Goal: Communication & Community: Answer question/provide support

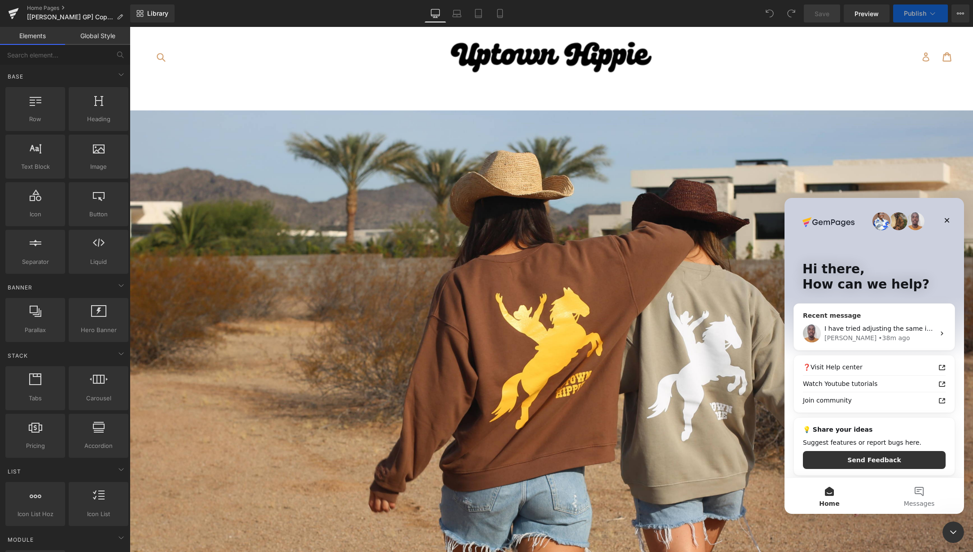
click at [879, 317] on div "I have tried adjusting the same image height for the product images, but when I…" at bounding box center [874, 333] width 161 height 33
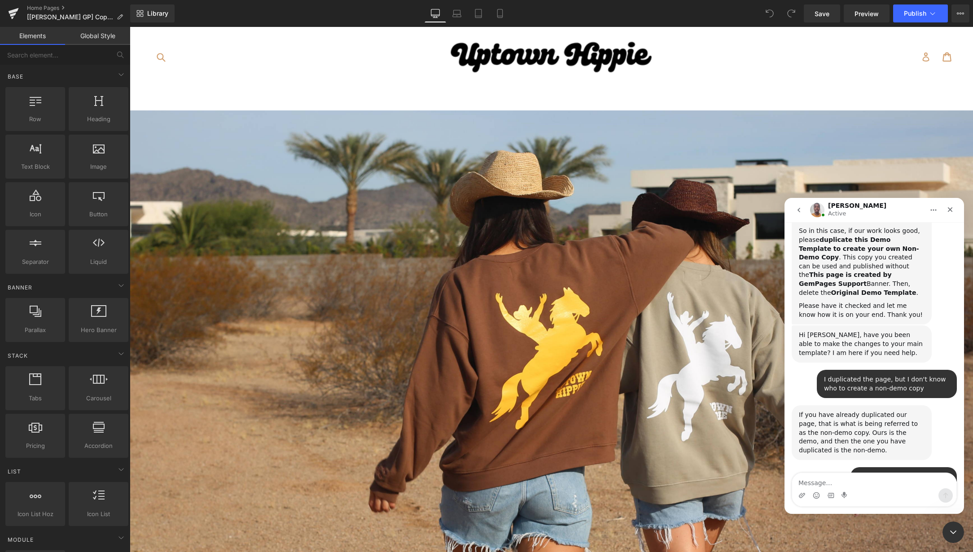
scroll to position [5302, 0]
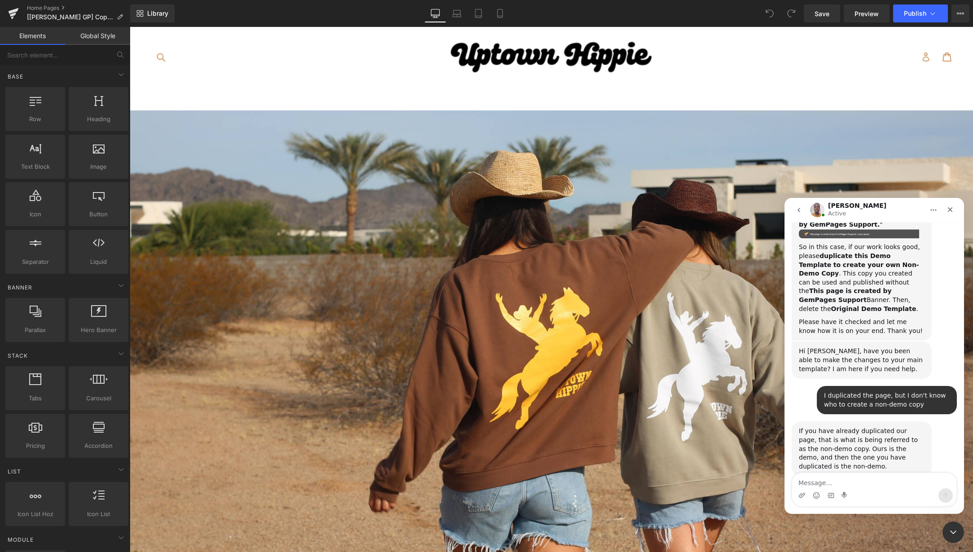
click at [864, 484] on textarea "Message…" at bounding box center [874, 480] width 164 height 15
type textarea "Thank you [PERSON_NAME]!"
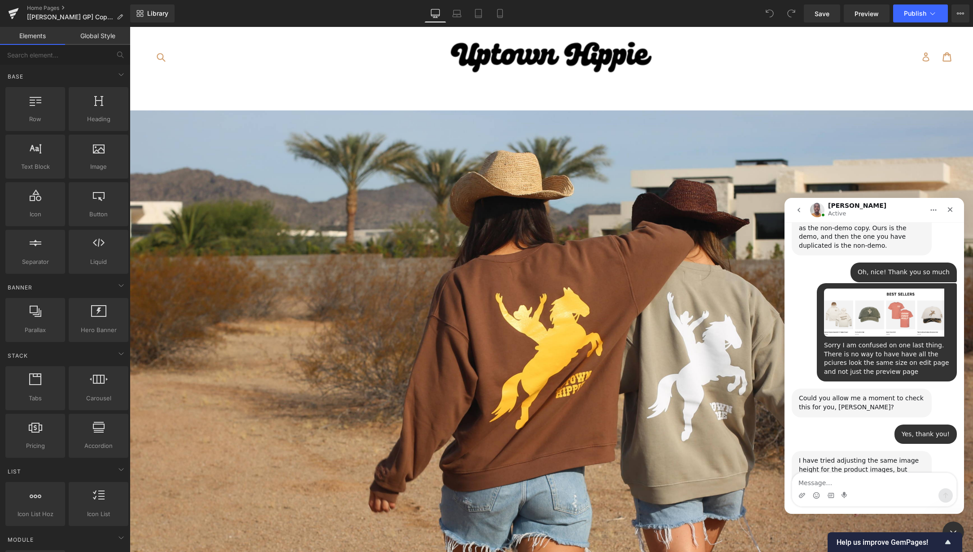
scroll to position [5529, 0]
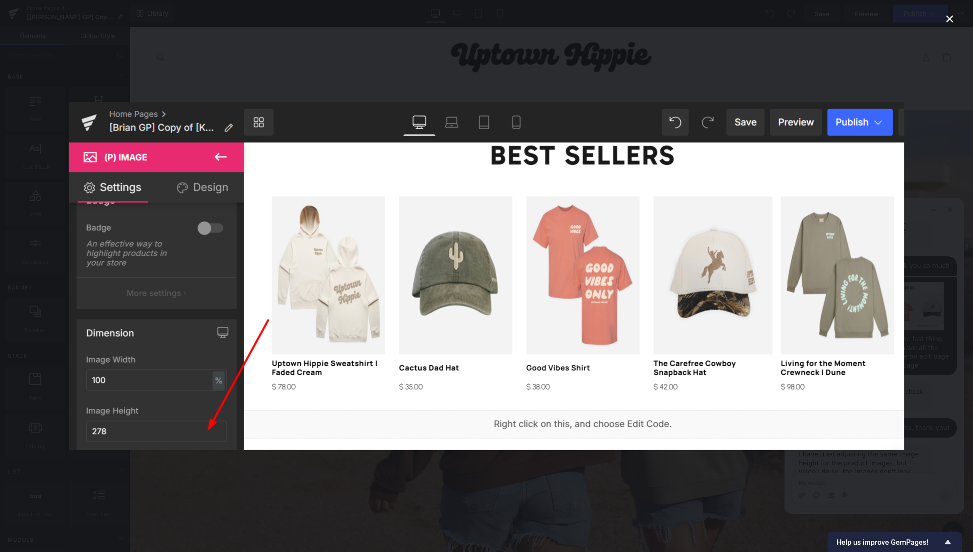
click at [820, 475] on div "Intercom messenger" at bounding box center [486, 276] width 973 height 552
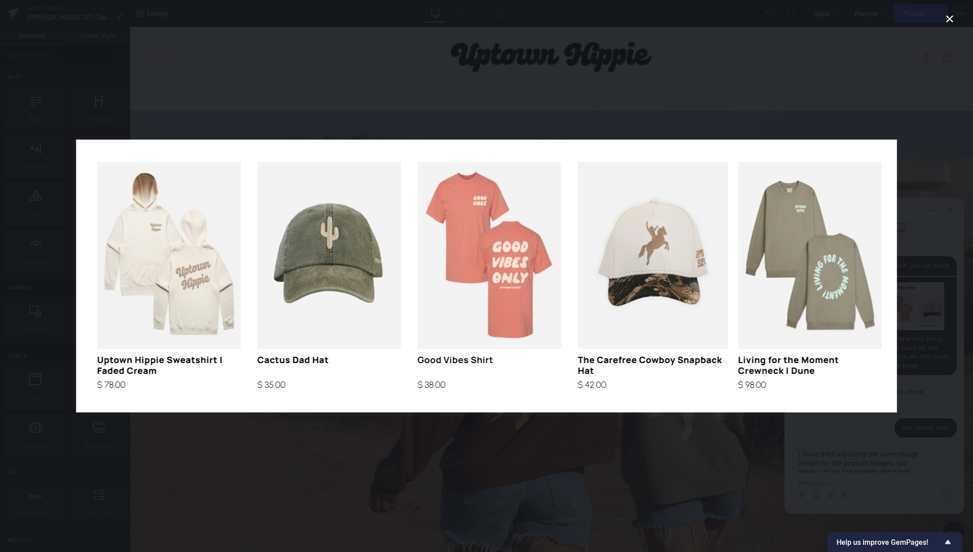
click at [735, 436] on div "Intercom messenger" at bounding box center [486, 276] width 973 height 552
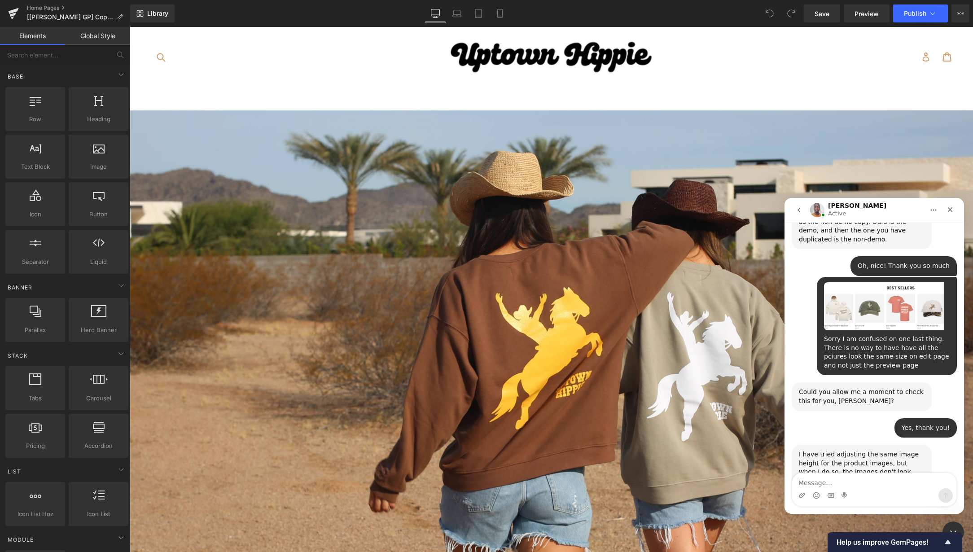
drag, startPoint x: 630, startPoint y: 354, endPoint x: 521, endPoint y: 327, distance: 113.1
click at [630, 354] on div at bounding box center [486, 262] width 973 height 525
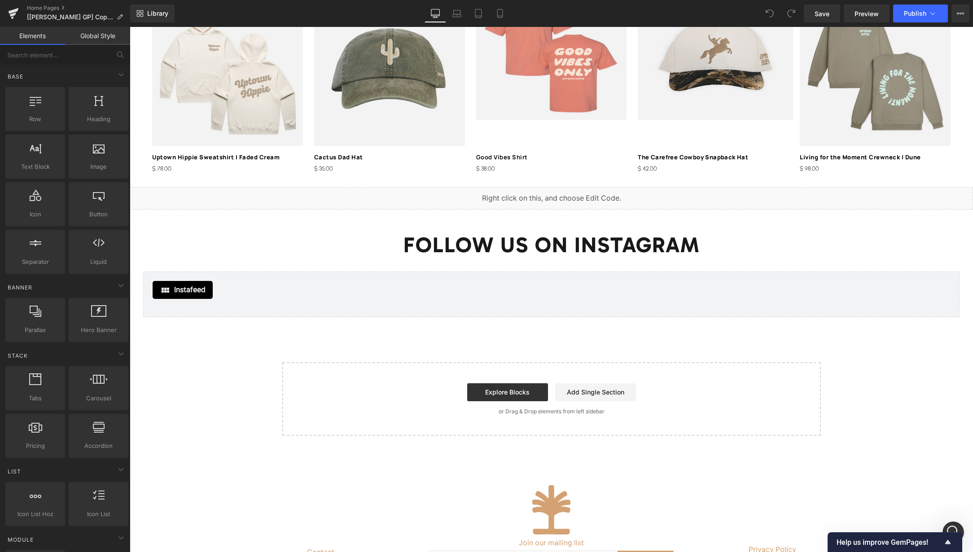
scroll to position [1710, 0]
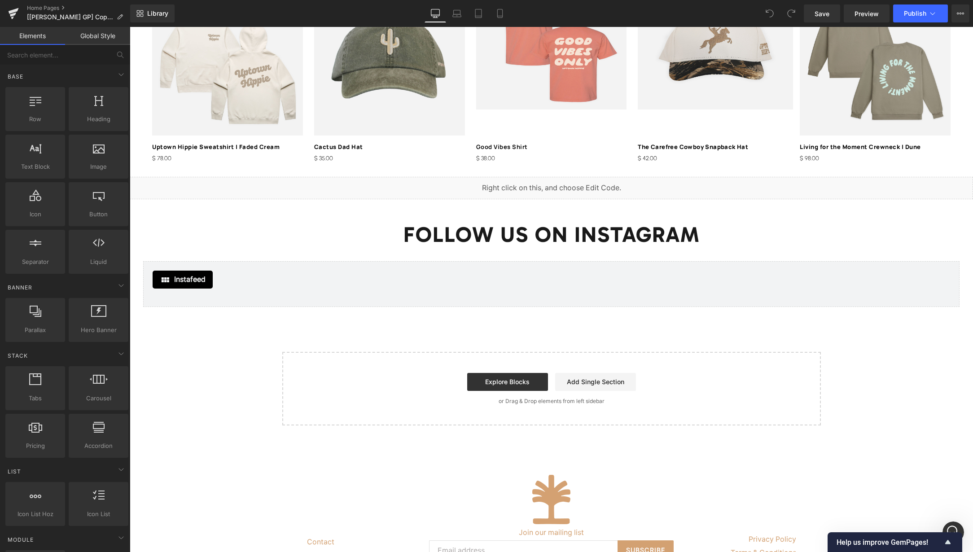
click at [269, 104] on img at bounding box center [227, 60] width 151 height 151
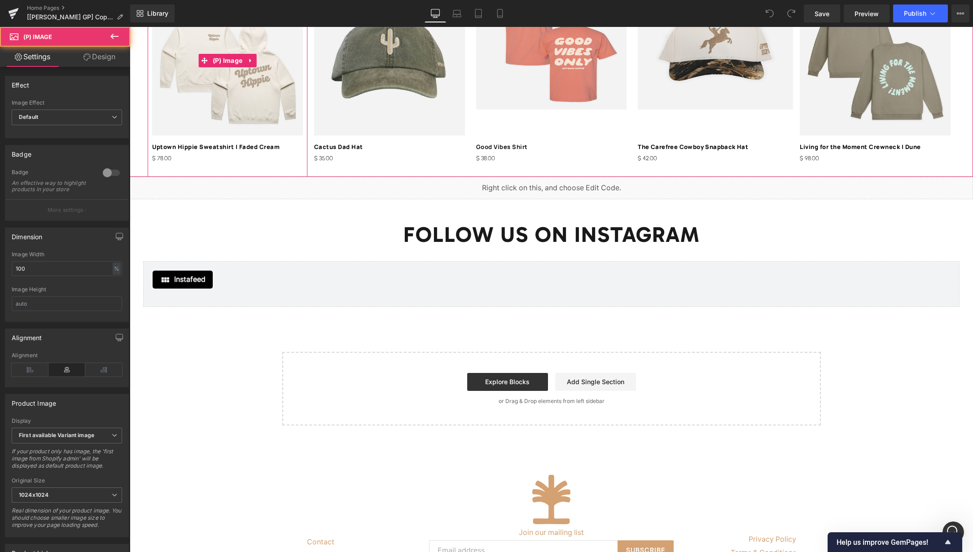
click at [239, 108] on img at bounding box center [227, 60] width 151 height 151
click at [394, 109] on img at bounding box center [389, 60] width 151 height 151
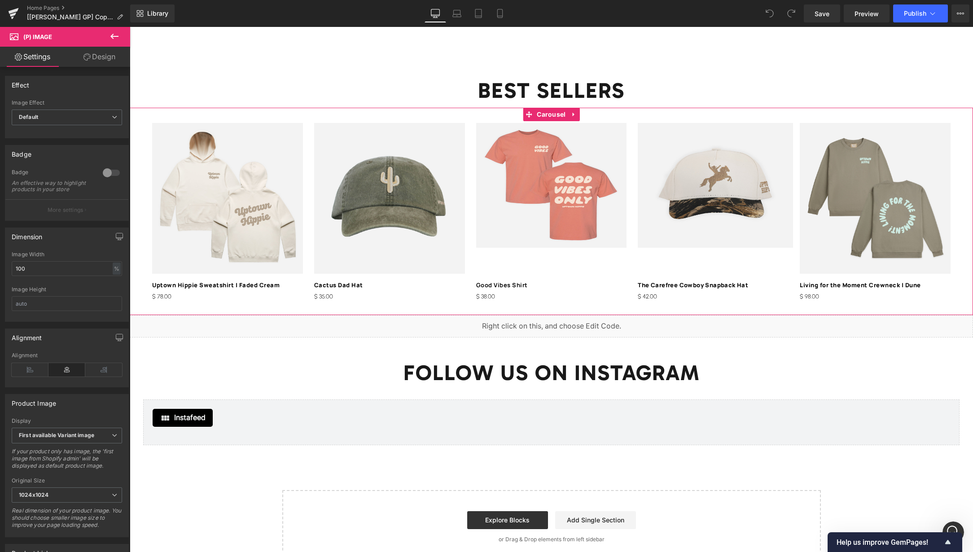
scroll to position [1570, 0]
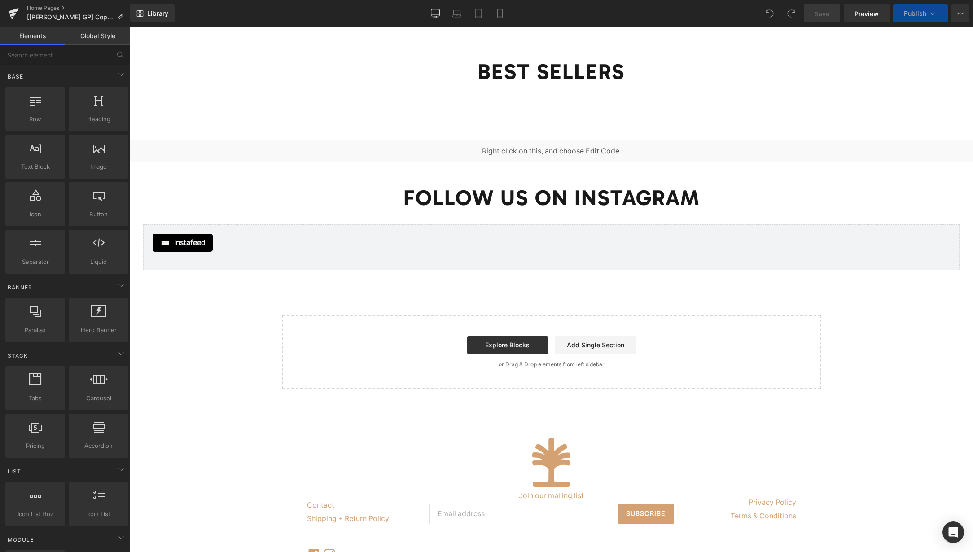
scroll to position [1547, 0]
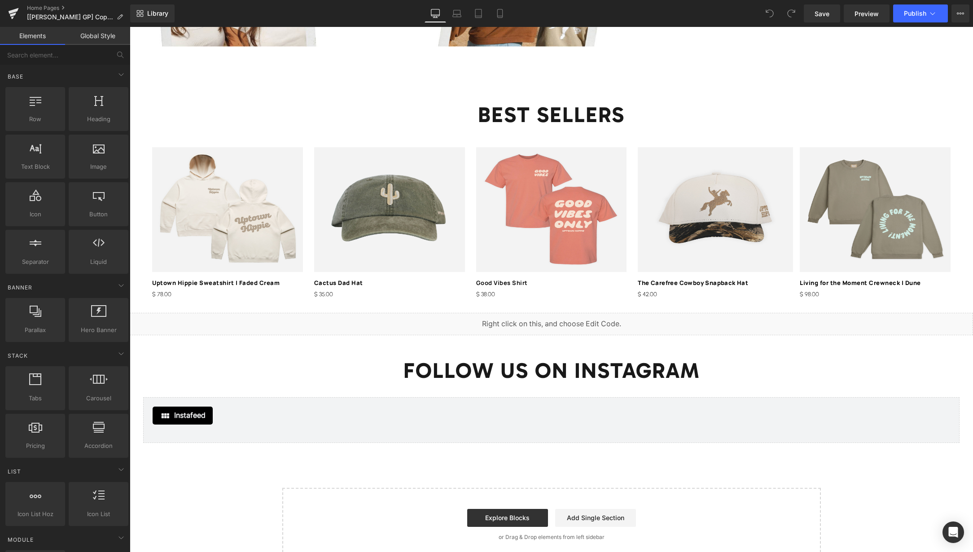
click at [202, 200] on img at bounding box center [227, 209] width 151 height 125
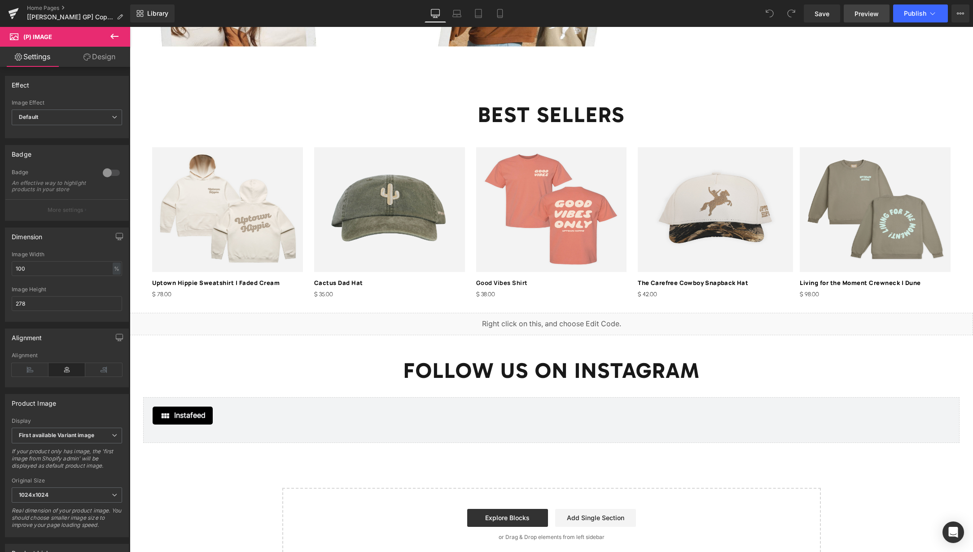
click at [862, 15] on span "Preview" at bounding box center [866, 13] width 24 height 9
click at [949, 535] on icon "Open Intercom Messenger" at bounding box center [953, 532] width 10 height 12
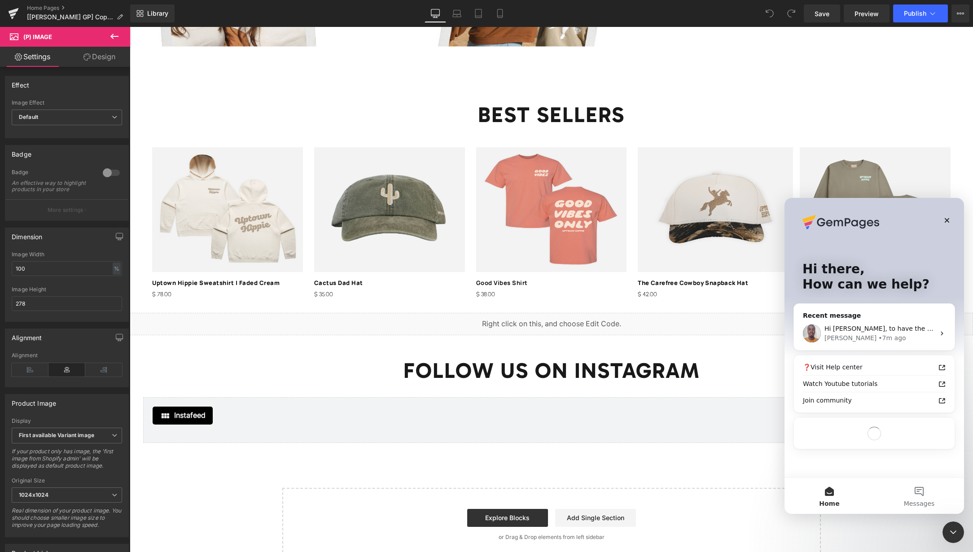
scroll to position [0, 0]
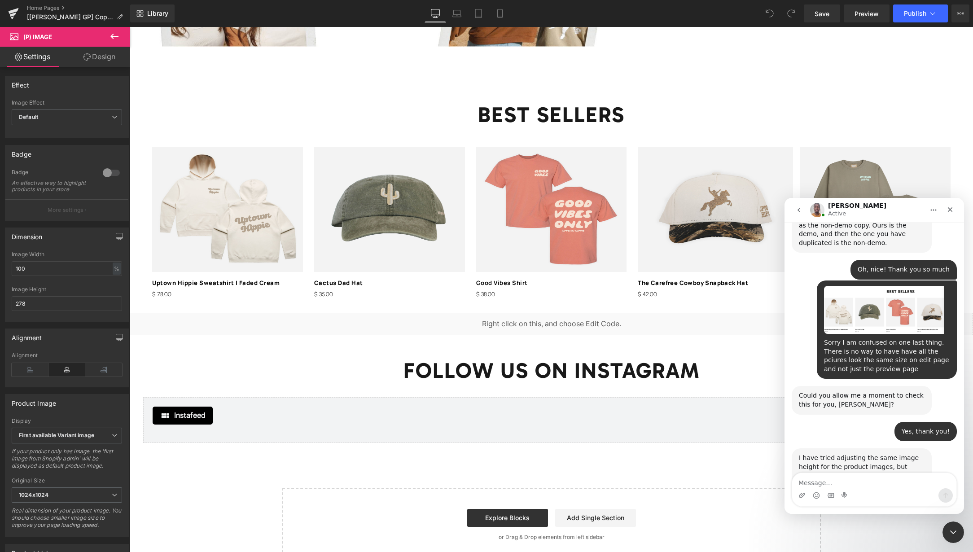
scroll to position [5529, 0]
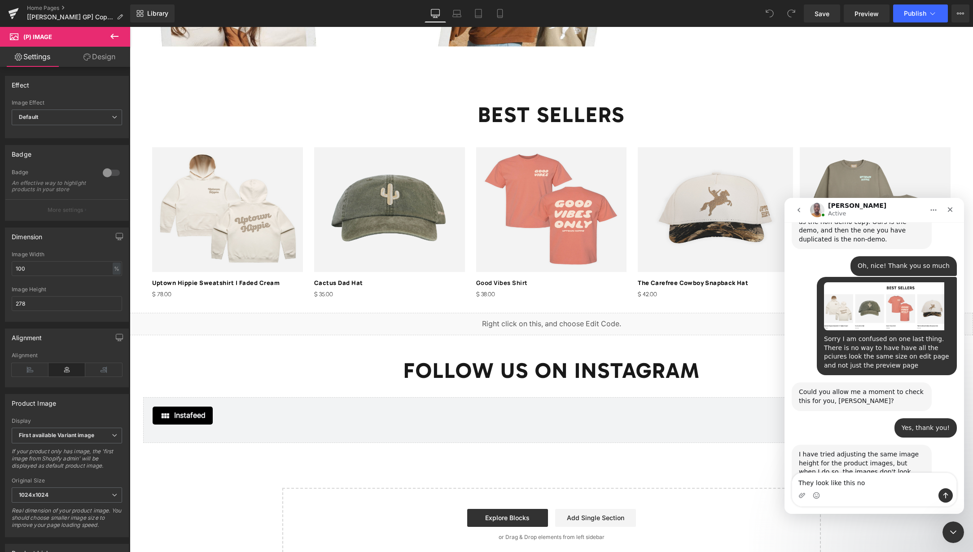
type textarea "They look like this now"
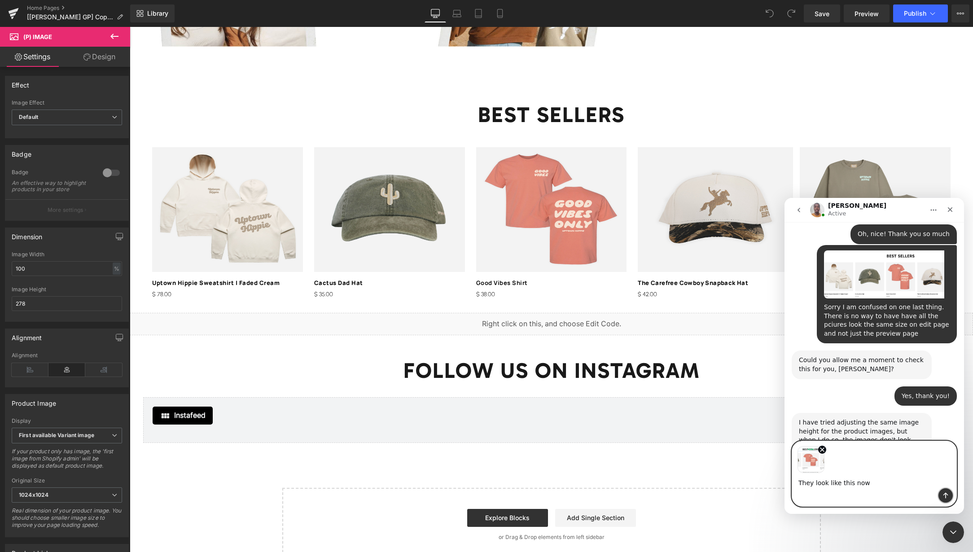
click at [944, 499] on icon "Send a message…" at bounding box center [945, 495] width 7 height 7
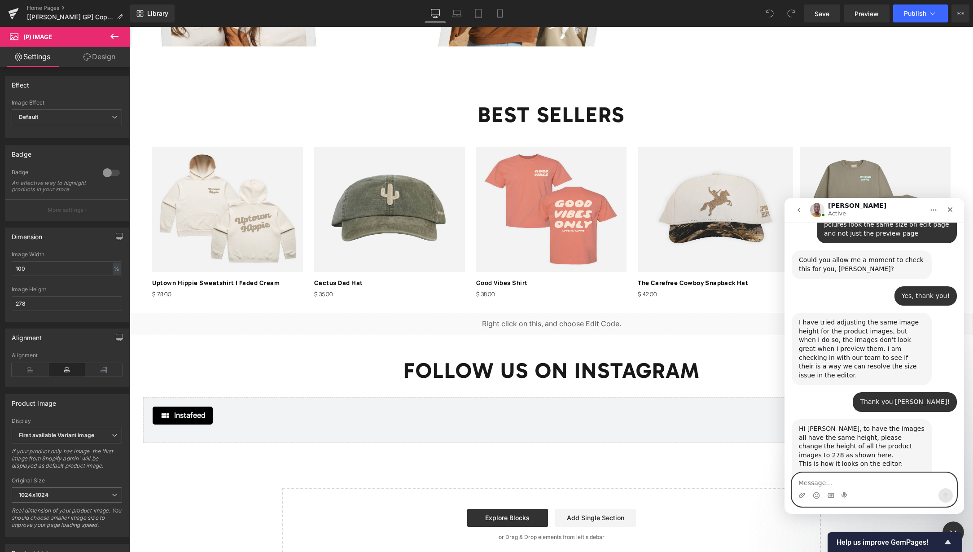
scroll to position [5665, 0]
